Goal: Complete application form

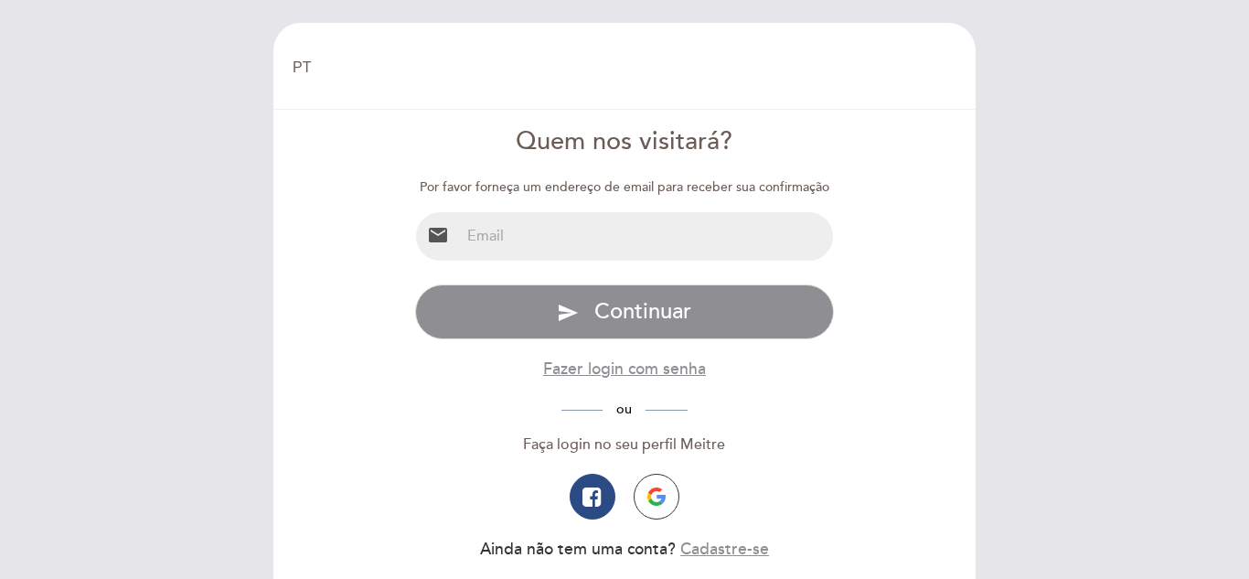
select select "pt"
click at [587, 219] on input "email" at bounding box center [647, 236] width 374 height 48
type input "[EMAIL_ADDRESS][DOMAIN_NAME]"
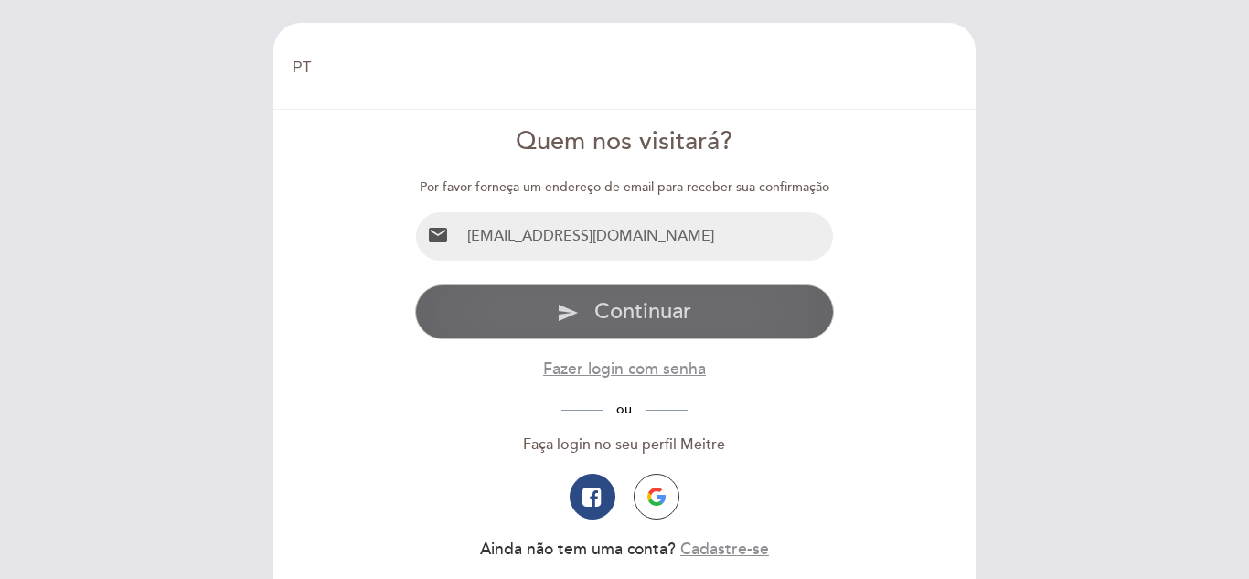
click at [647, 319] on span "Continuar" at bounding box center [642, 311] width 97 height 27
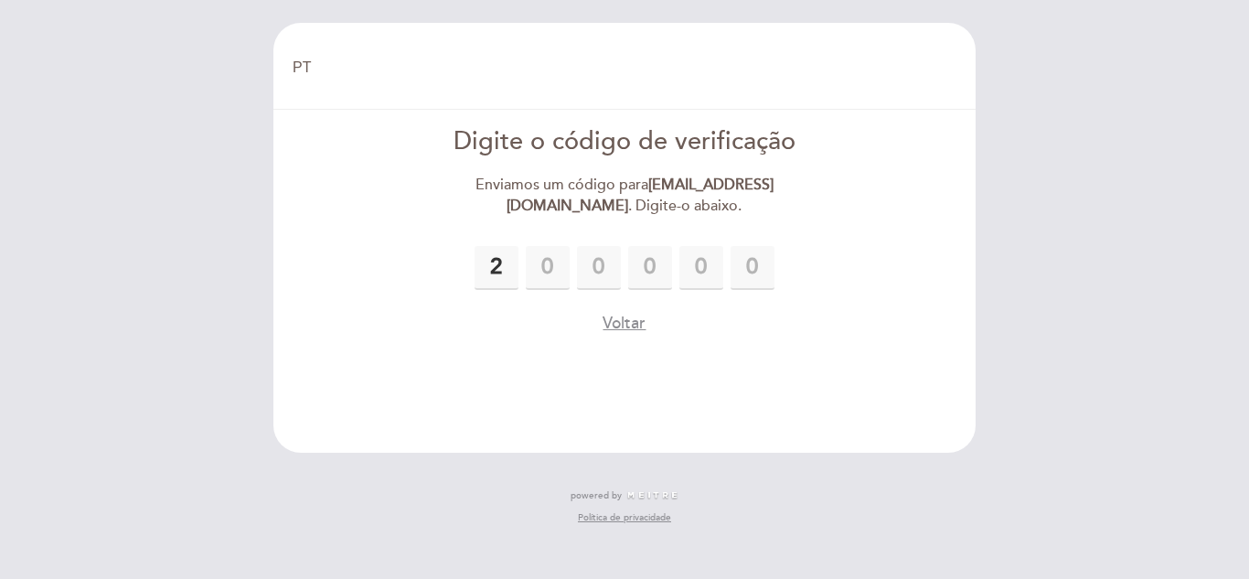
type input "2"
type input "9"
type input "6"
type input "1"
type input "3"
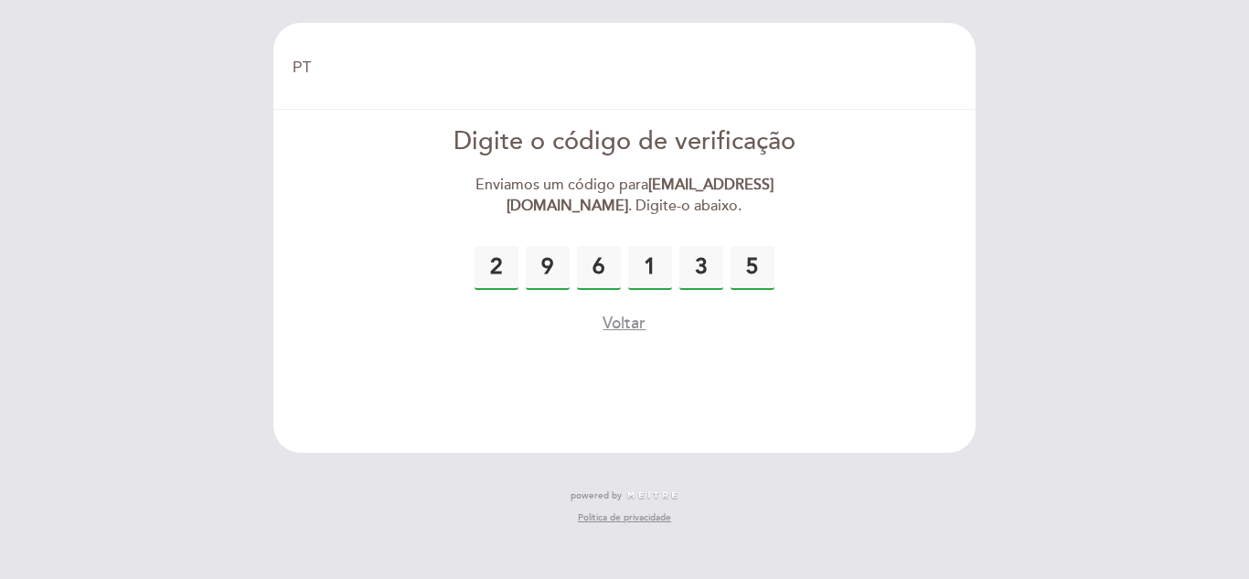
type input "5"
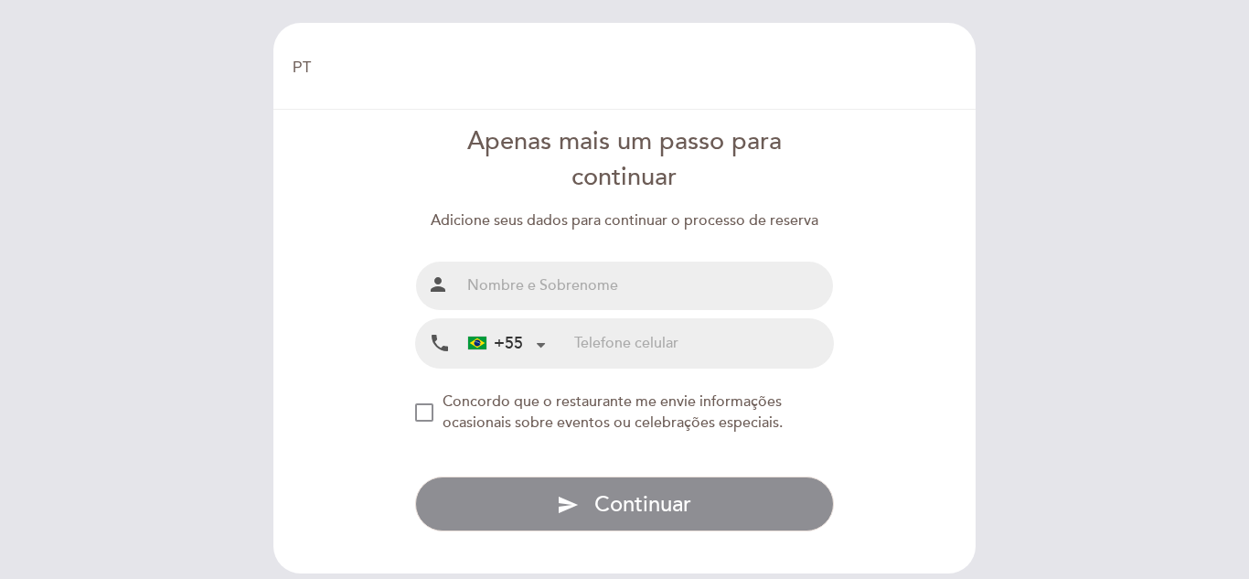
click at [536, 285] on input "text" at bounding box center [647, 285] width 374 height 48
type input "[PERSON_NAME]"
click at [654, 347] on input "tel" at bounding box center [703, 343] width 259 height 48
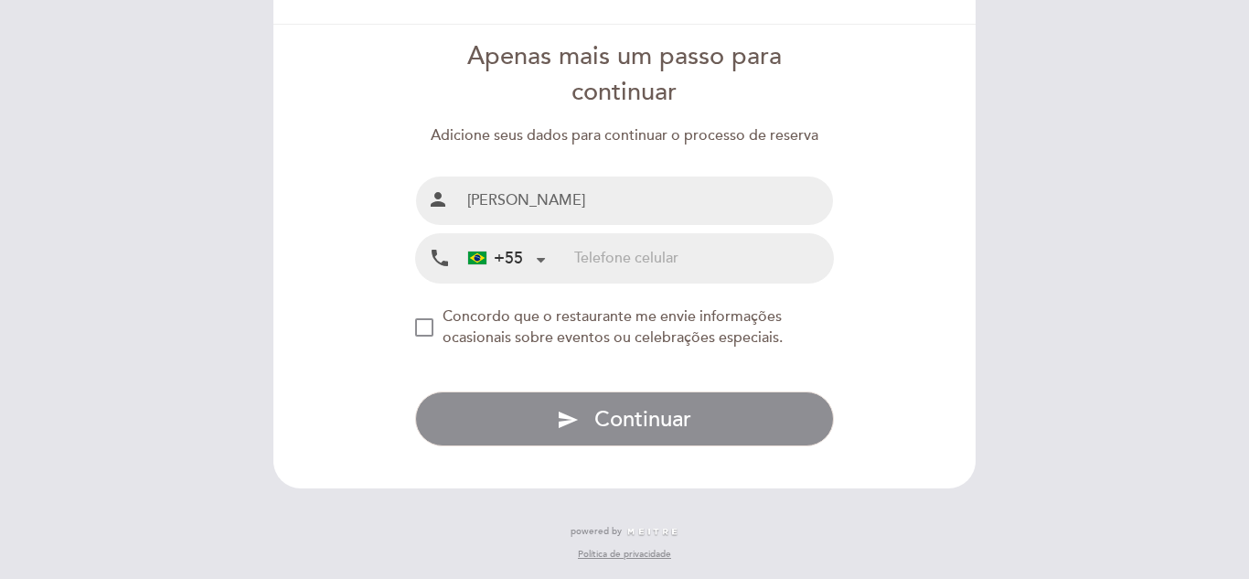
click at [690, 267] on input "tel" at bounding box center [703, 258] width 259 height 48
type input "31993187432"
click at [427, 326] on div "NEW_MODAL_AGREE_RESTAURANT_SEND_OCCASIONAL_INFO" at bounding box center [424, 327] width 18 height 18
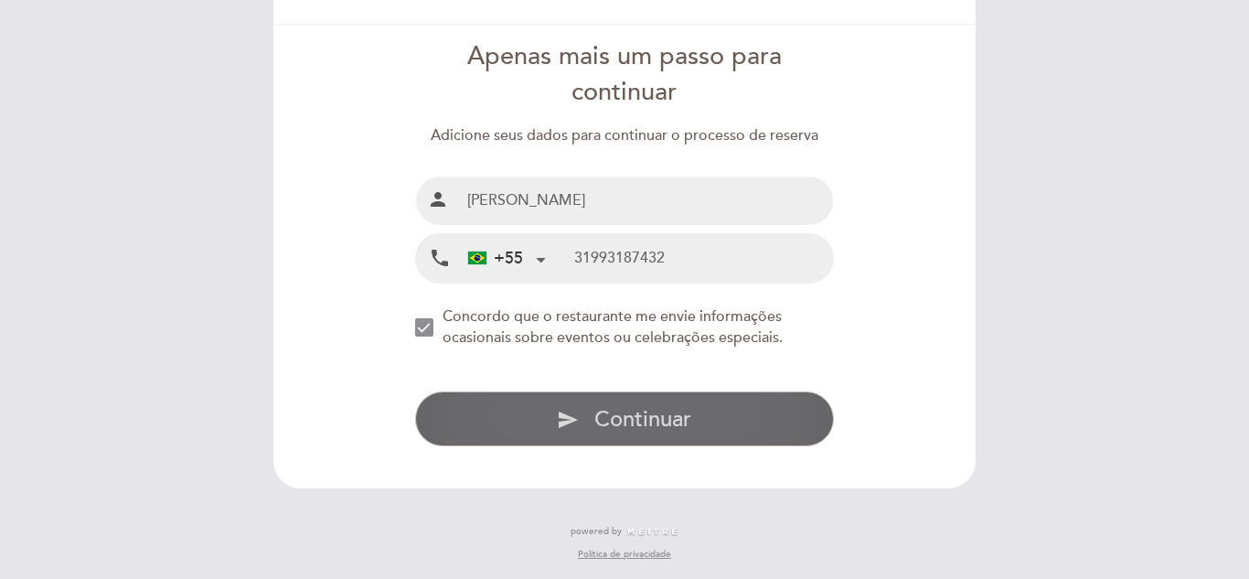
click at [606, 412] on span "Continuar" at bounding box center [642, 419] width 97 height 27
